Goal: Obtain resource: Download file/media

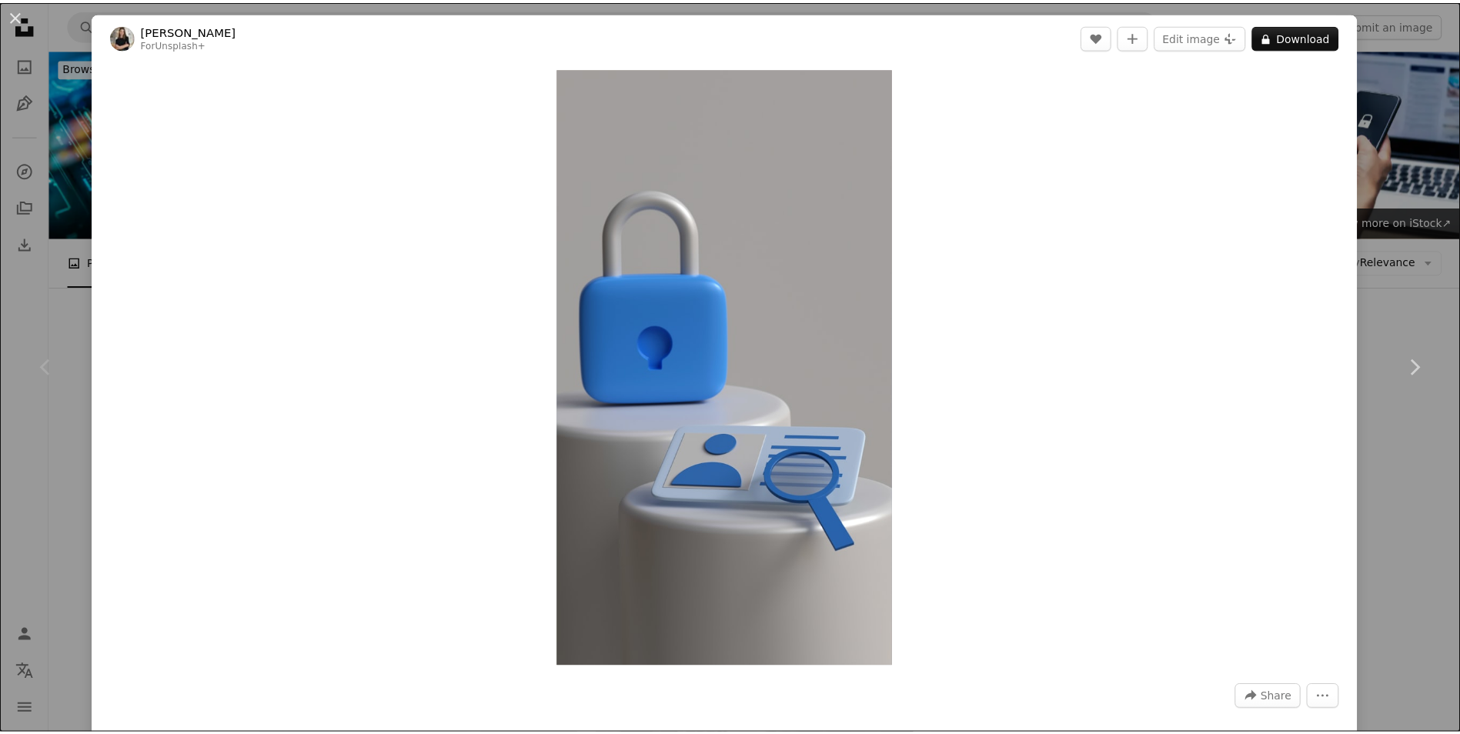
scroll to position [539, 0]
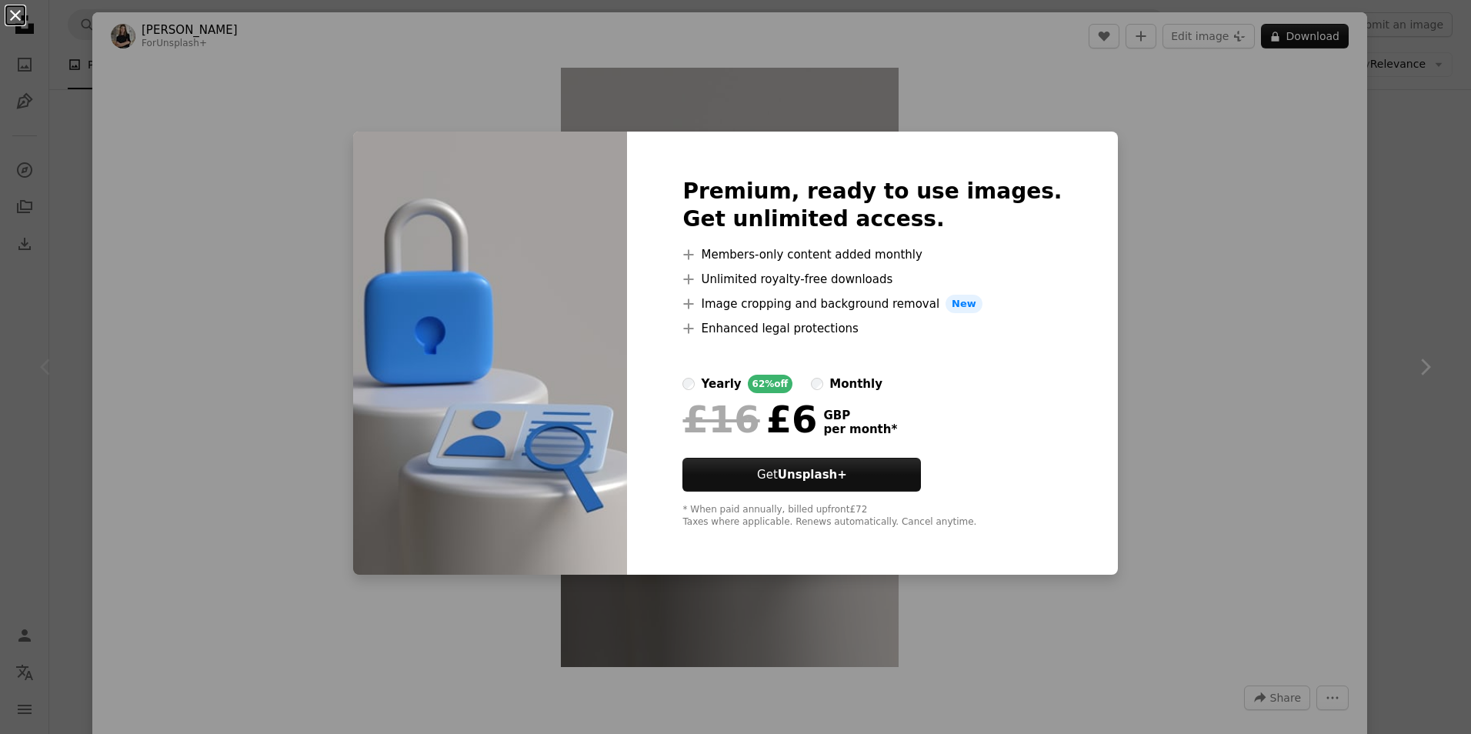
click at [18, 16] on button "An X shape" at bounding box center [15, 15] width 18 height 18
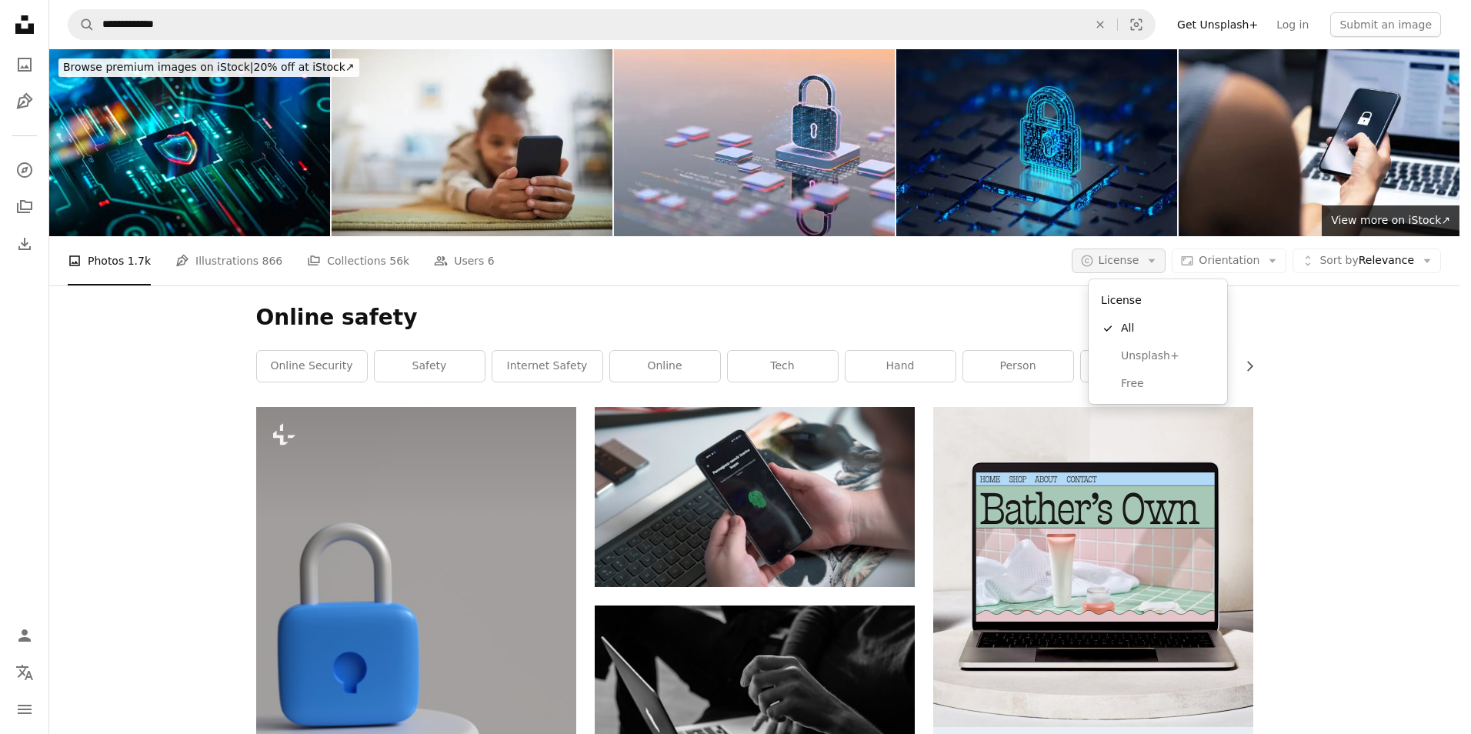
click at [1159, 263] on icon "Arrow down" at bounding box center [1152, 261] width 14 height 14
click at [1147, 386] on span "Free" at bounding box center [1168, 383] width 94 height 15
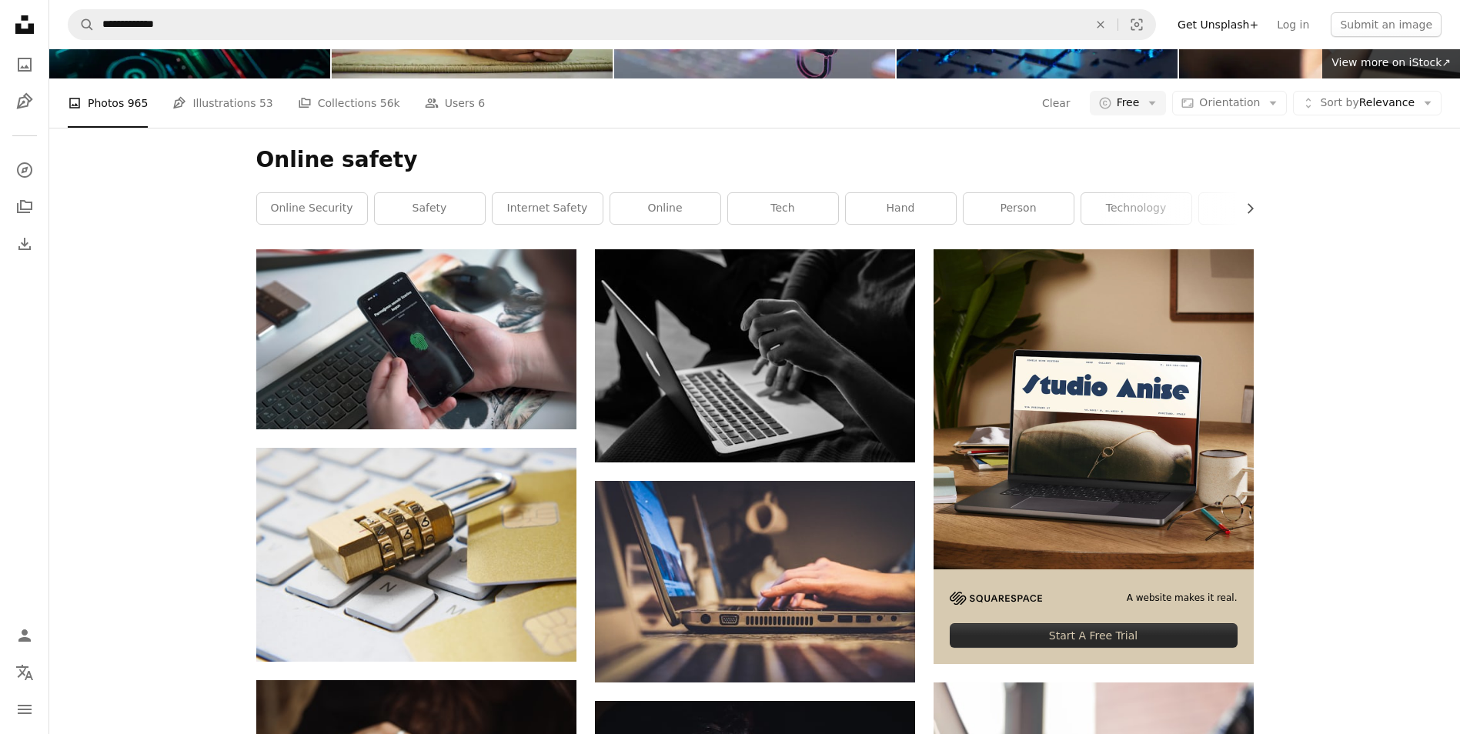
scroll to position [231, 0]
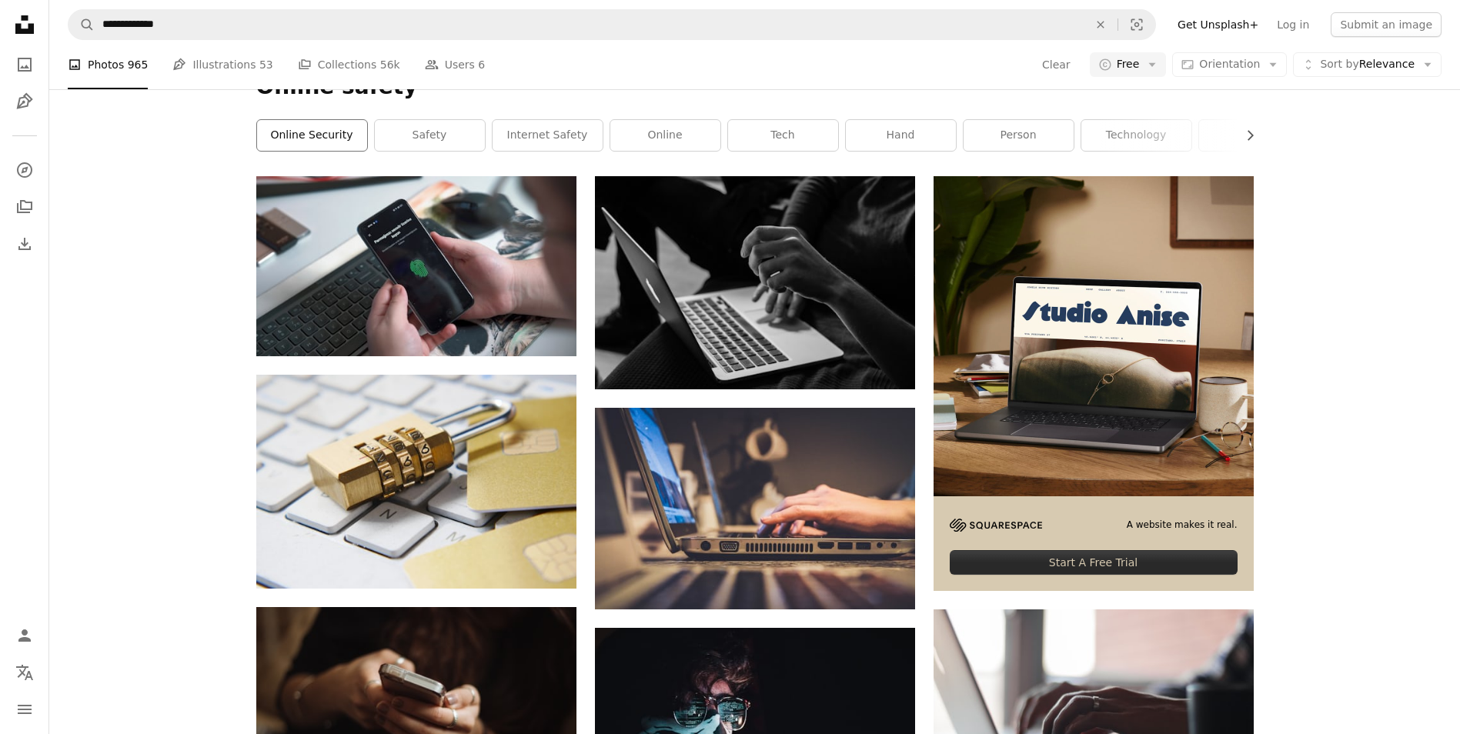
click at [300, 131] on link "online security" at bounding box center [312, 135] width 110 height 31
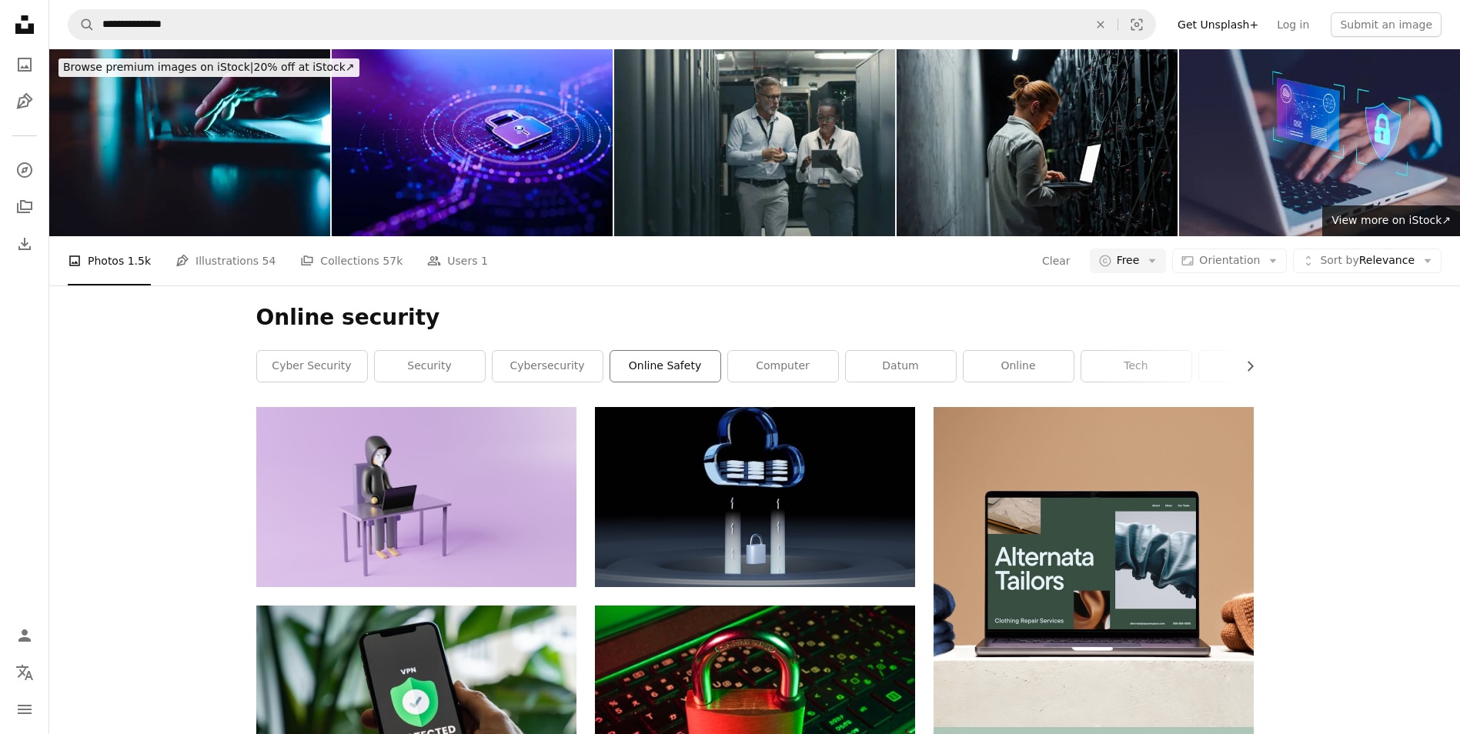
click at [666, 364] on link "online safety" at bounding box center [665, 366] width 110 height 31
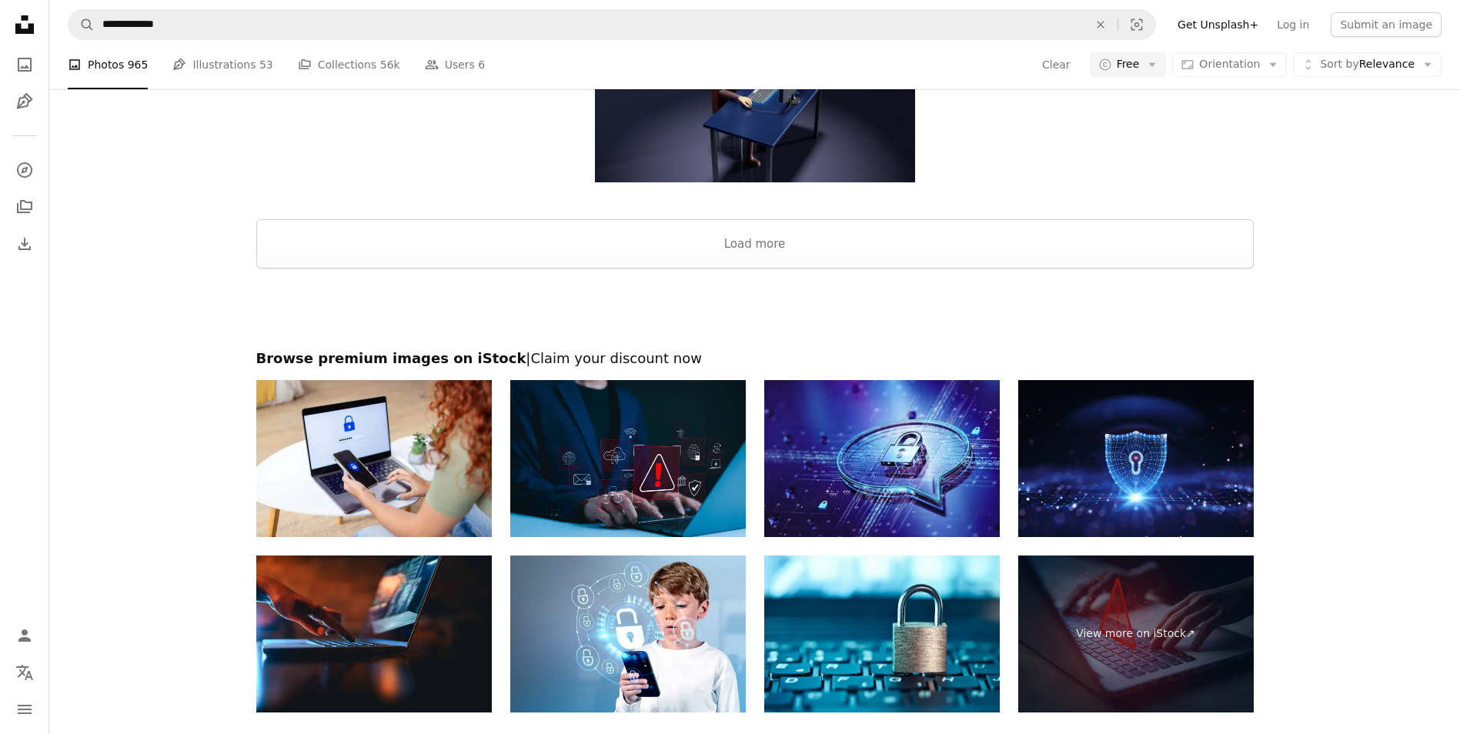
scroll to position [2405, 0]
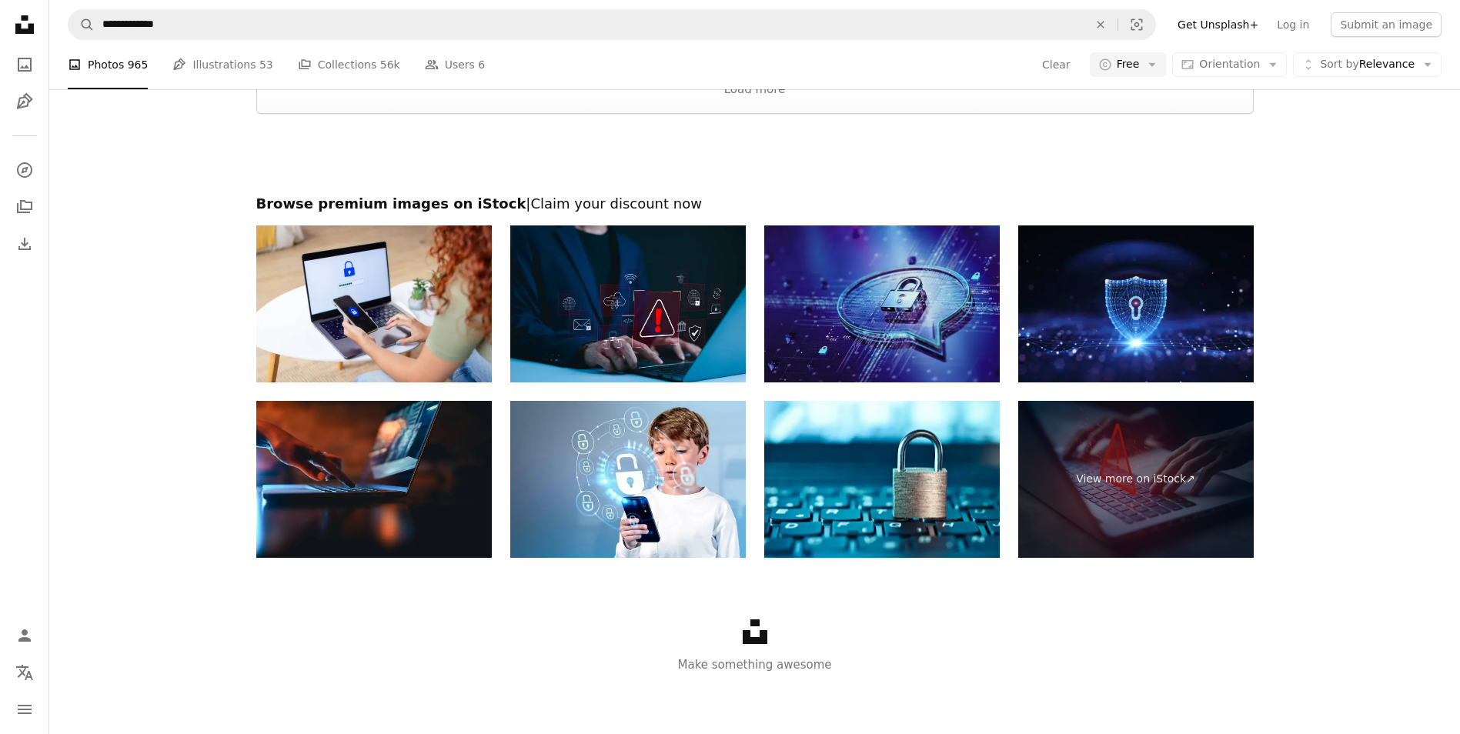
click at [909, 304] on img at bounding box center [881, 303] width 235 height 157
